Goal: Information Seeking & Learning: Learn about a topic

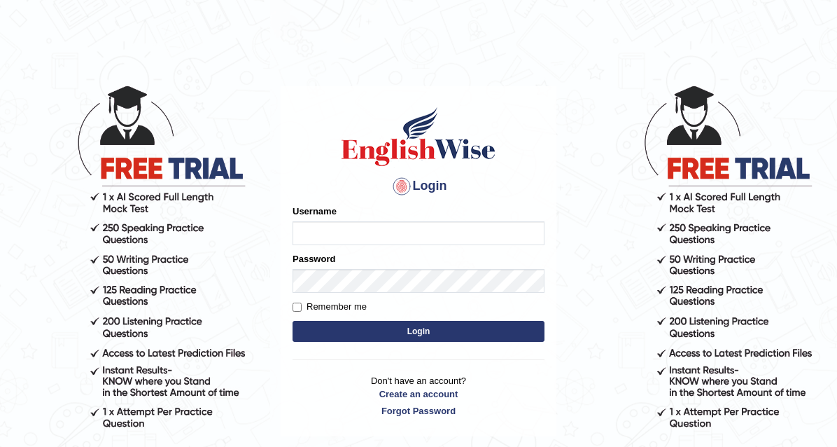
type input "neyam"
click at [421, 332] on button "Login" at bounding box center [419, 331] width 252 height 21
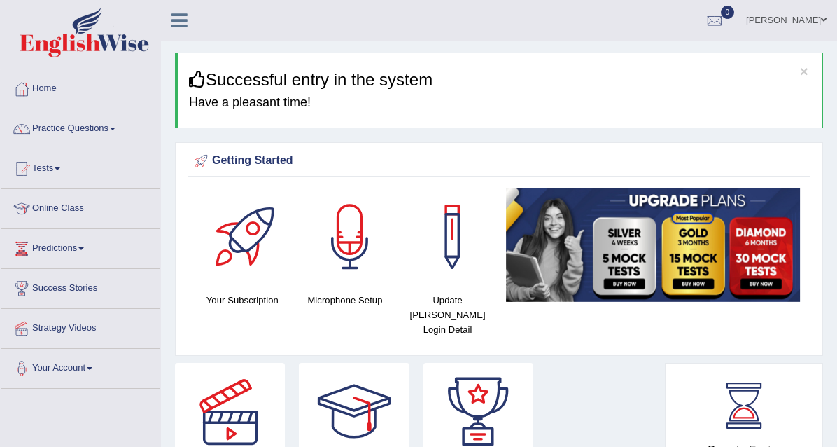
click at [60, 168] on span at bounding box center [58, 168] width 6 height 3
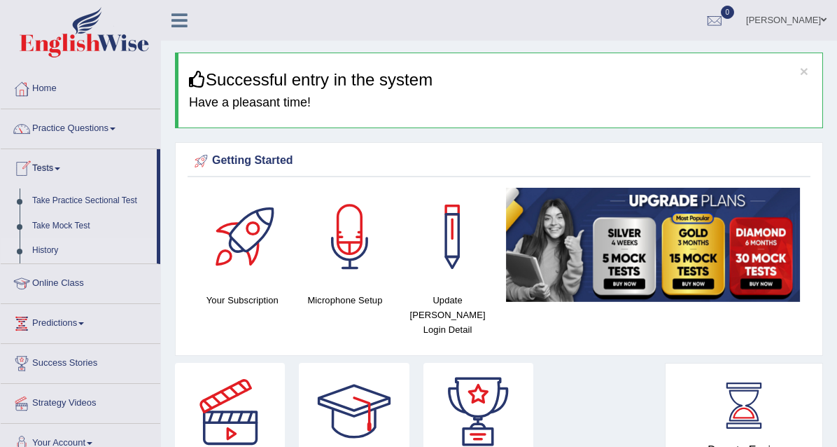
click at [39, 258] on link "History" at bounding box center [91, 250] width 131 height 25
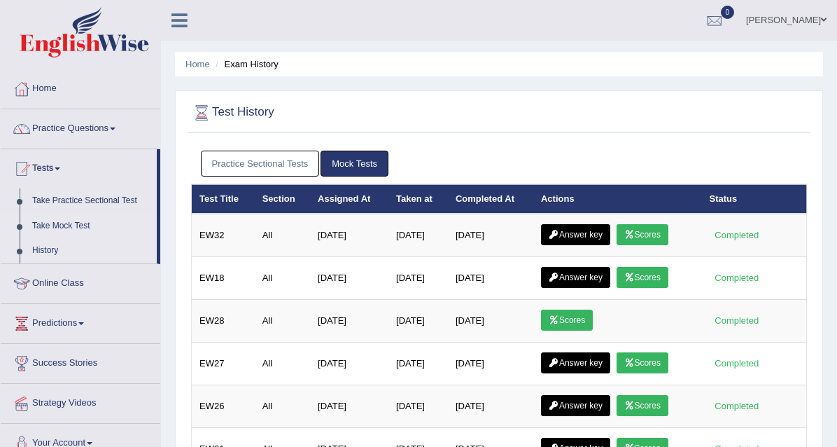
click at [68, 228] on link "Take Mock Test" at bounding box center [91, 225] width 131 height 25
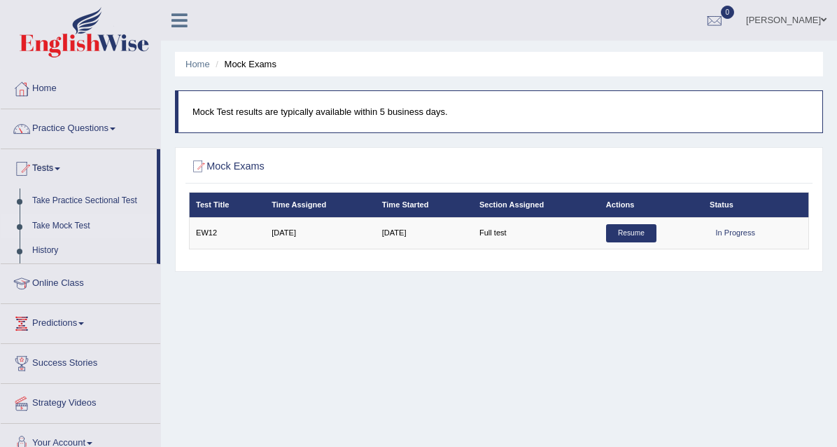
click at [809, 21] on link "[PERSON_NAME]" at bounding box center [786, 18] width 101 height 36
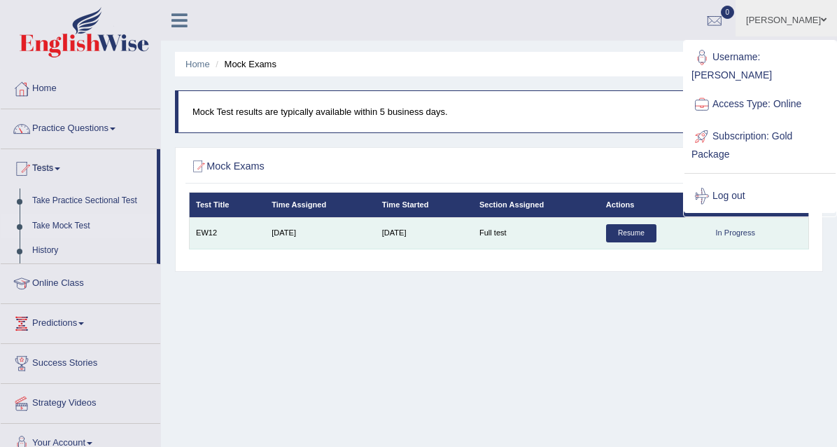
click at [636, 242] on link "Resume" at bounding box center [631, 233] width 50 height 18
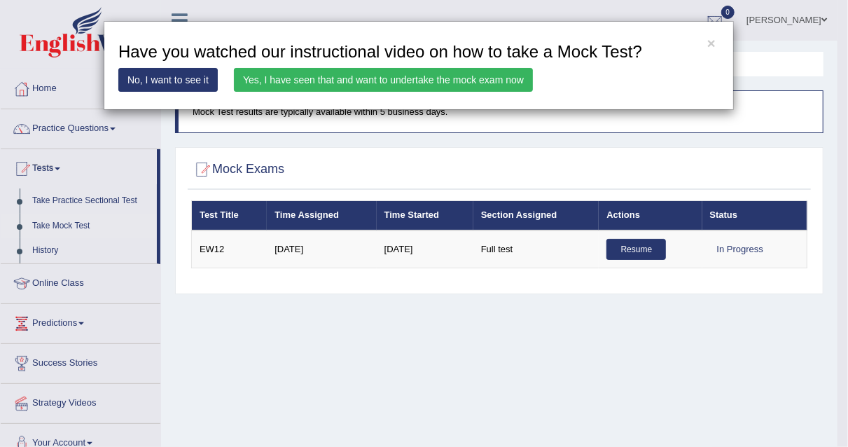
click at [178, 80] on link "No, I want to see it" at bounding box center [167, 80] width 99 height 24
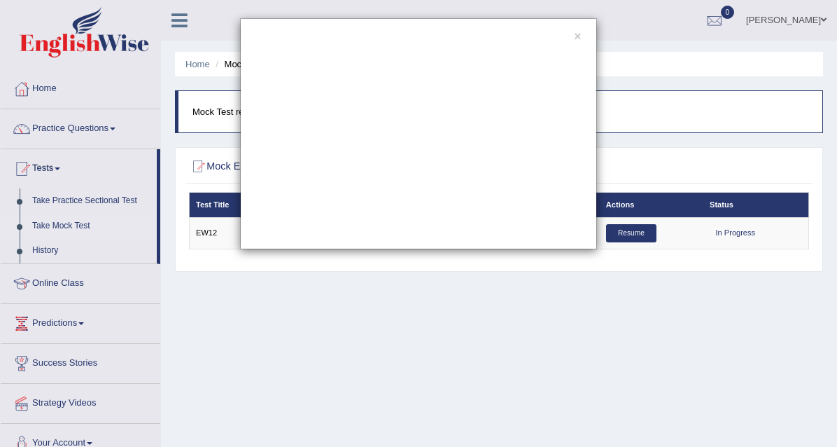
click at [584, 58] on iframe at bounding box center [419, 140] width 332 height 188
click at [581, 43] on button "×" at bounding box center [577, 37] width 7 height 13
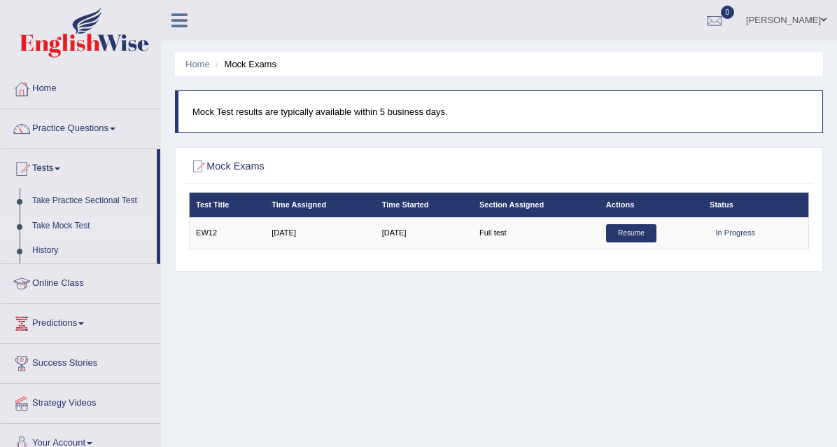
click at [600, 56] on ul "Home Mock Exams" at bounding box center [499, 64] width 648 height 24
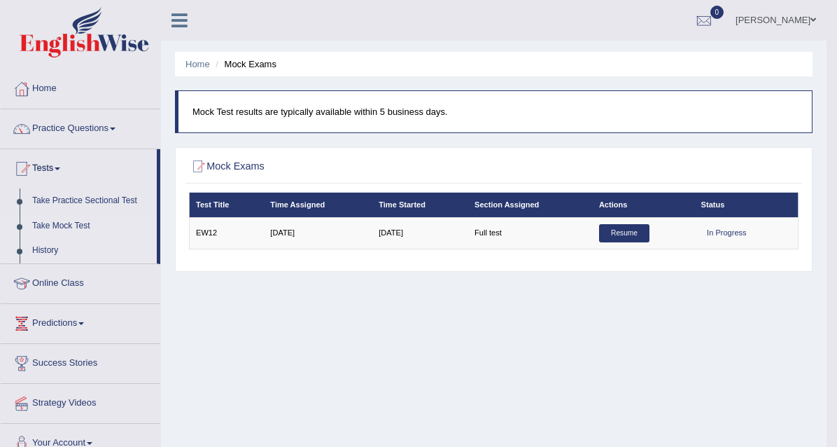
click at [48, 254] on link "History" at bounding box center [91, 250] width 131 height 25
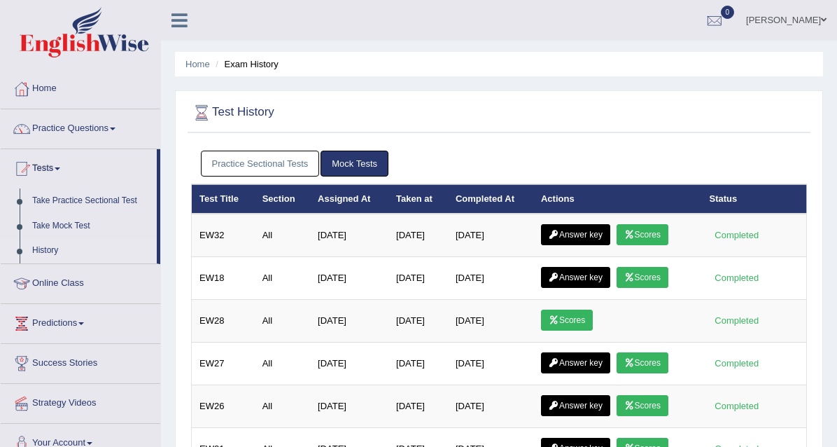
click at [277, 164] on link "Practice Sectional Tests" at bounding box center [260, 163] width 119 height 26
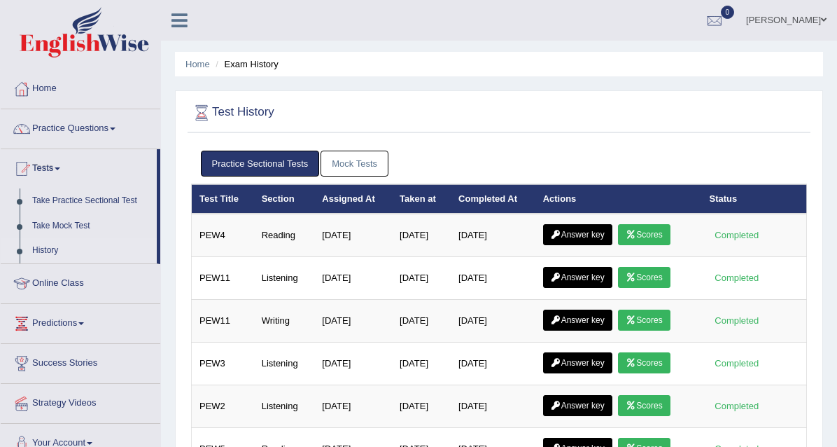
click at [367, 168] on link "Mock Tests" at bounding box center [355, 163] width 68 height 26
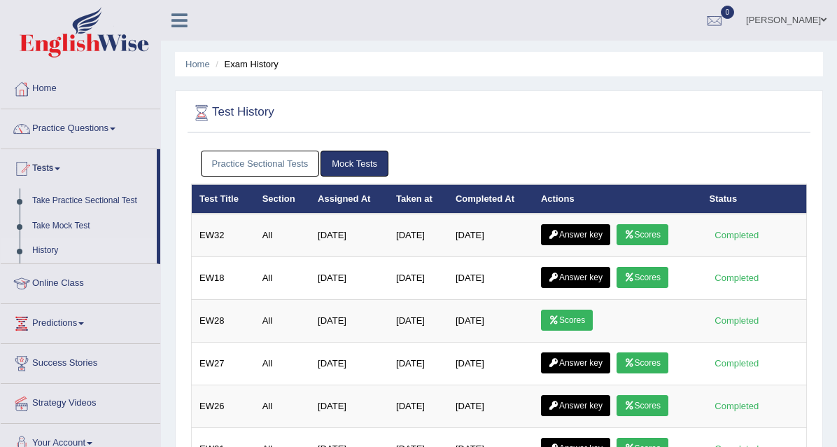
click at [280, 167] on link "Practice Sectional Tests" at bounding box center [260, 163] width 119 height 26
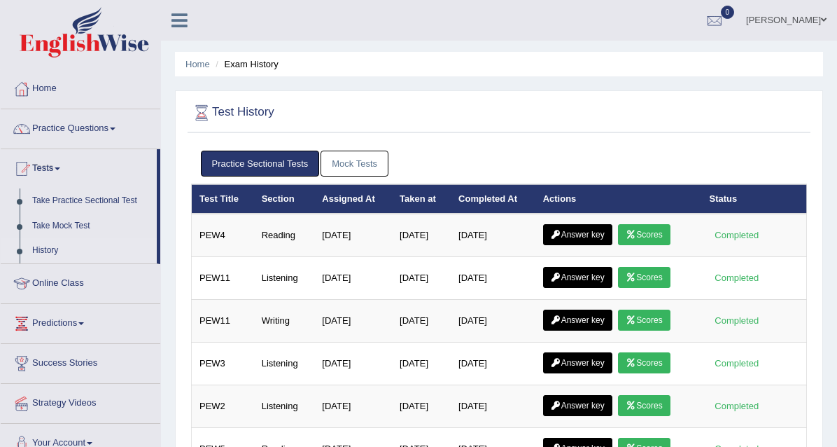
click at [115, 128] on span at bounding box center [113, 128] width 6 height 3
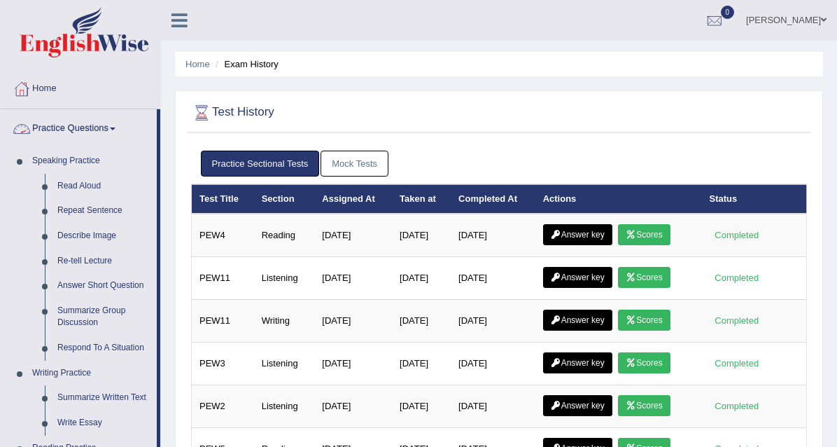
click at [115, 128] on span at bounding box center [113, 128] width 6 height 3
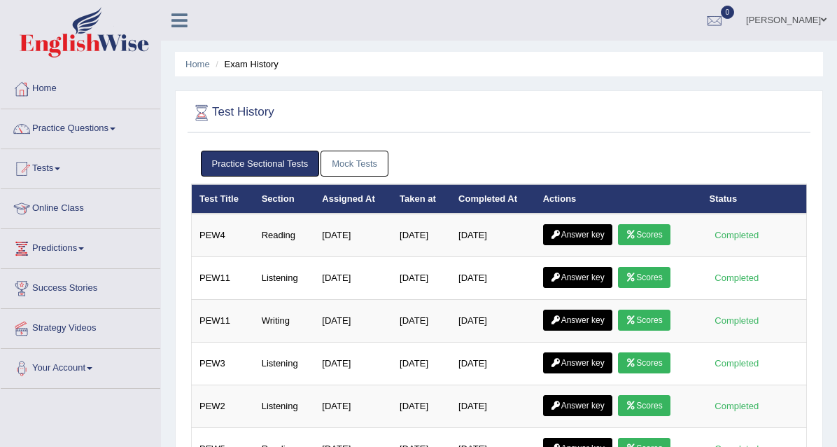
click at [51, 91] on link "Home" at bounding box center [81, 86] width 160 height 35
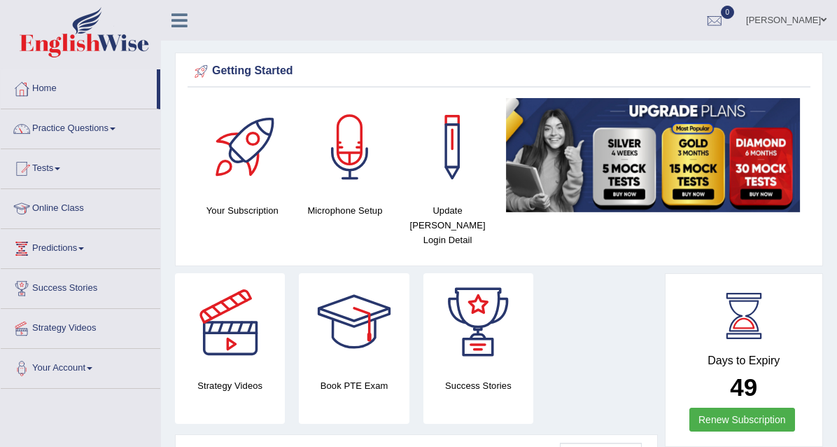
click at [115, 128] on span at bounding box center [113, 128] width 6 height 3
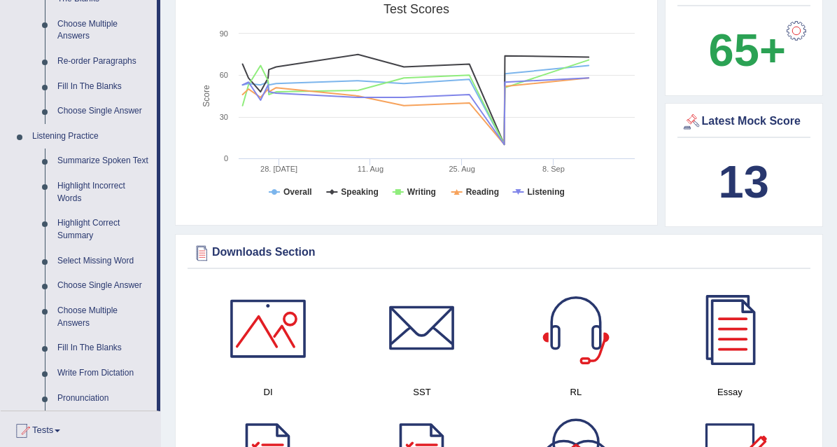
scroll to position [485, 0]
click at [95, 347] on link "Fill In The Blanks" at bounding box center [104, 348] width 106 height 25
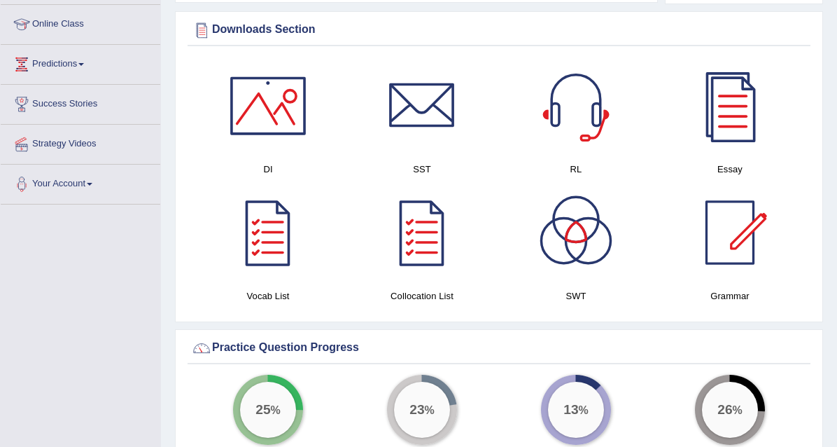
scroll to position [751, 0]
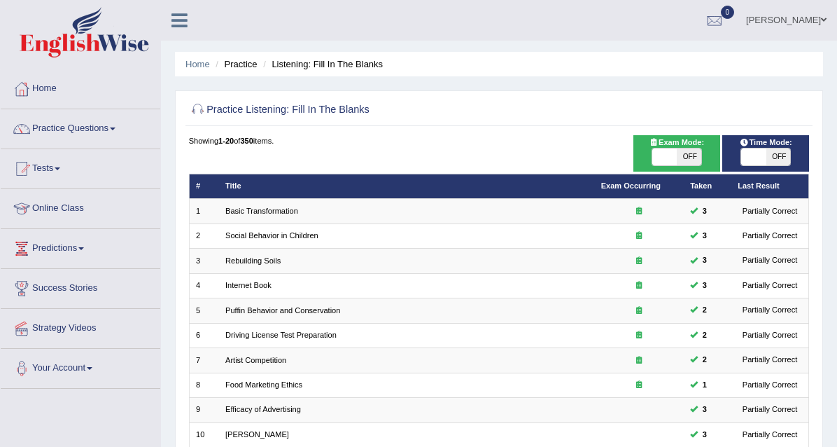
click at [781, 165] on span "OFF" at bounding box center [778, 156] width 24 height 17
checkbox input "true"
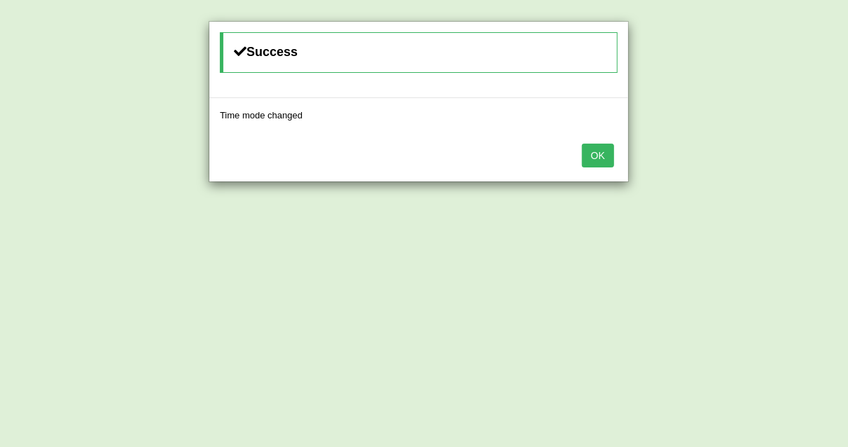
click at [598, 154] on button "OK" at bounding box center [598, 155] width 32 height 24
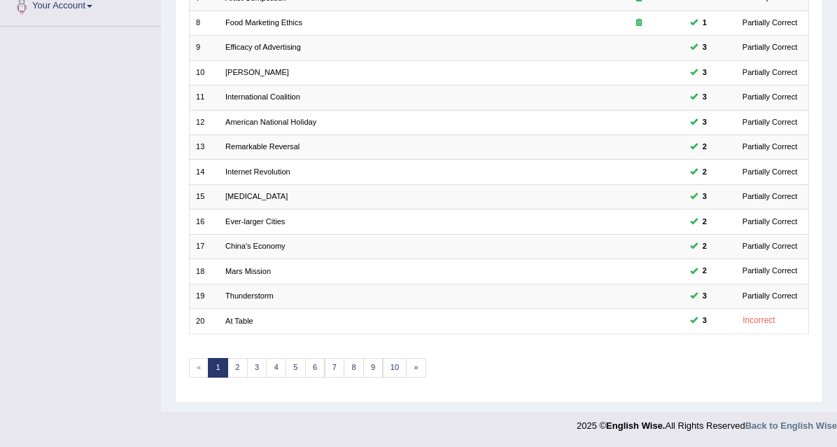
scroll to position [473, 0]
click at [246, 360] on link "2" at bounding box center [237, 368] width 20 height 20
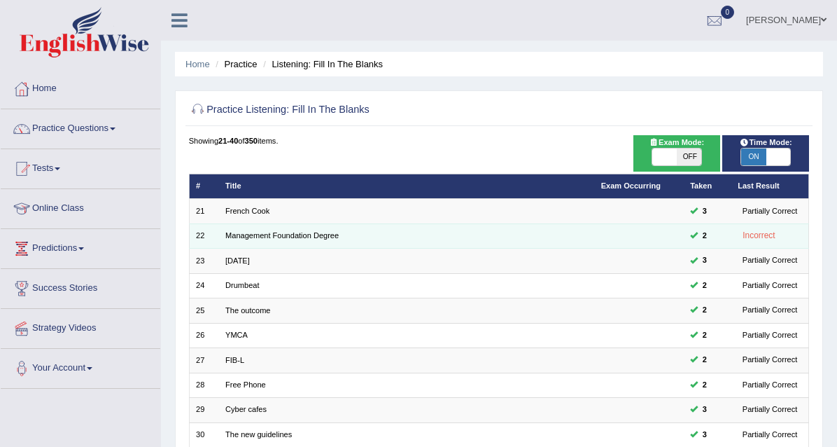
click at [654, 248] on td at bounding box center [639, 235] width 90 height 24
click at [339, 239] on link "Management Foundation Degree" at bounding box center [281, 235] width 113 height 8
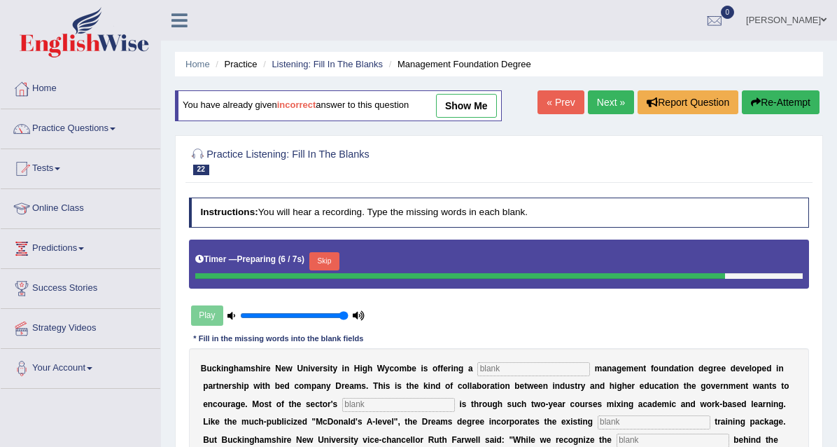
click at [612, 104] on link "Next »" at bounding box center [611, 102] width 46 height 24
